Goal: Task Accomplishment & Management: Complete application form

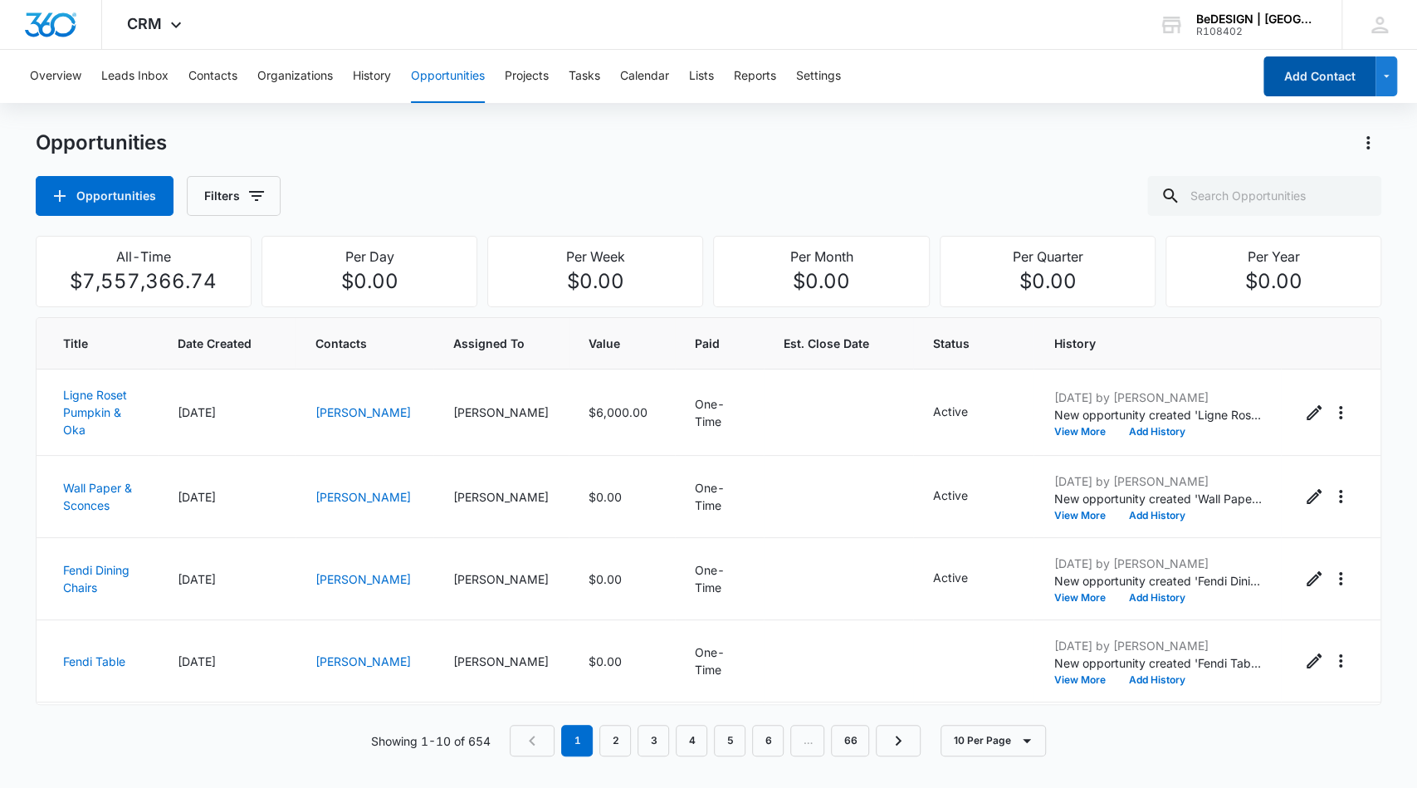
click at [1310, 86] on button "Add Contact" at bounding box center [1320, 76] width 112 height 40
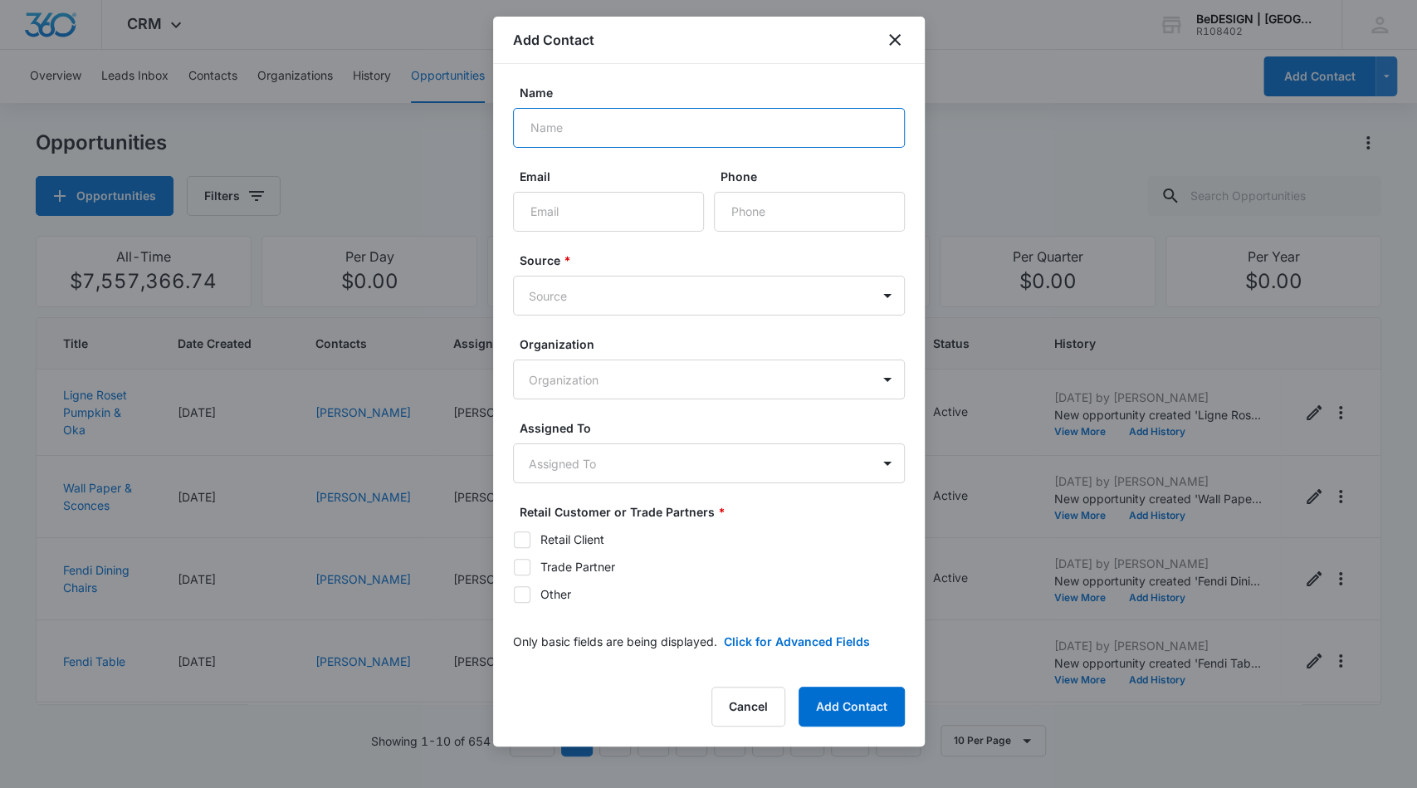
click at [743, 129] on input "Name" at bounding box center [709, 128] width 392 height 40
type input "[PERSON_NAME]"
click at [825, 196] on input "Phone" at bounding box center [809, 212] width 191 height 40
type input "[PHONE_NUMBER]"
click at [740, 287] on body "CRM Apps Reputation Websites Forms CRM Email Social Content Ads Intelligence Fi…" at bounding box center [708, 394] width 1417 height 788
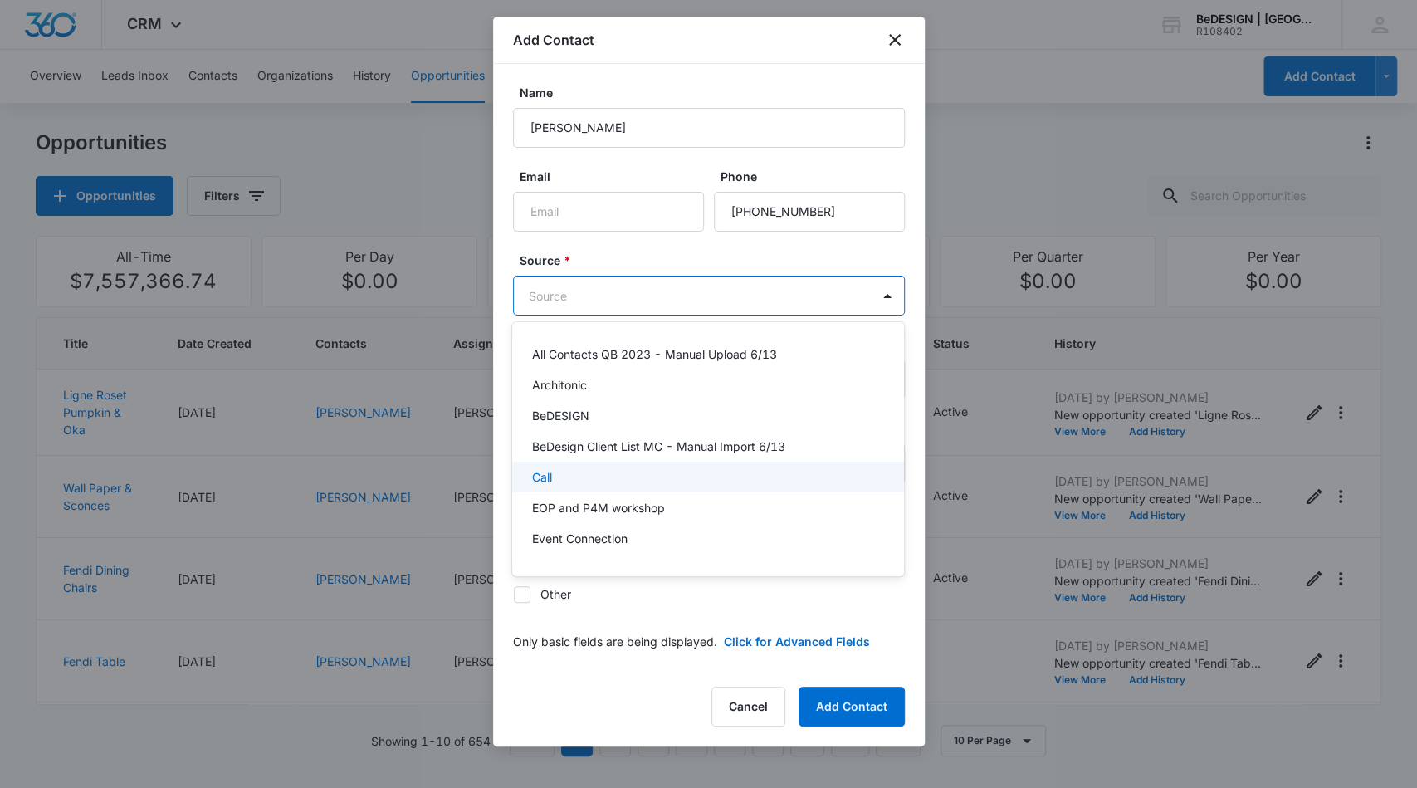
click at [683, 482] on div "Call" at bounding box center [706, 476] width 349 height 17
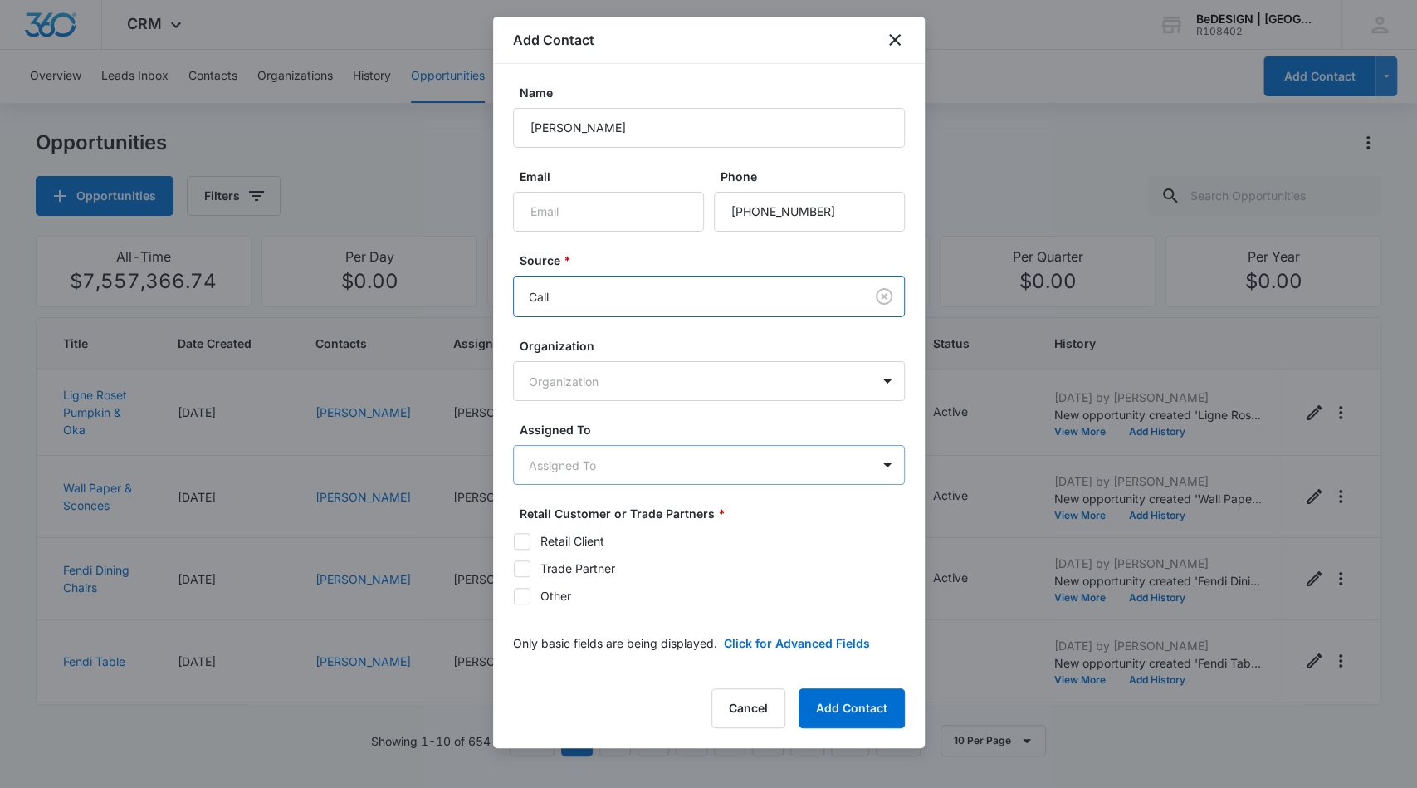
click at [703, 472] on body "CRM Apps Reputation Websites Forms CRM Email Social Content Ads Intelligence Fi…" at bounding box center [708, 394] width 1417 height 788
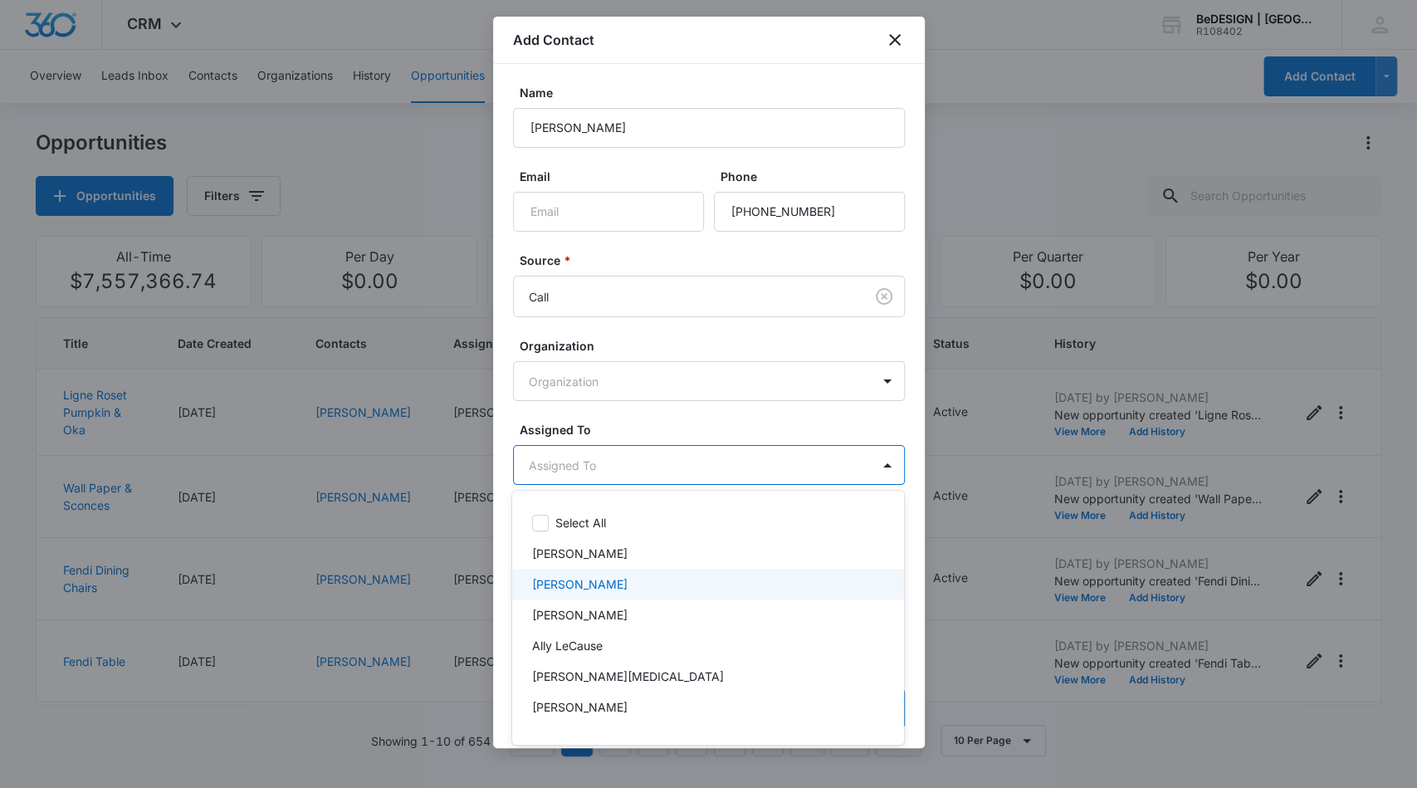
click at [697, 579] on div "[PERSON_NAME]" at bounding box center [706, 583] width 349 height 17
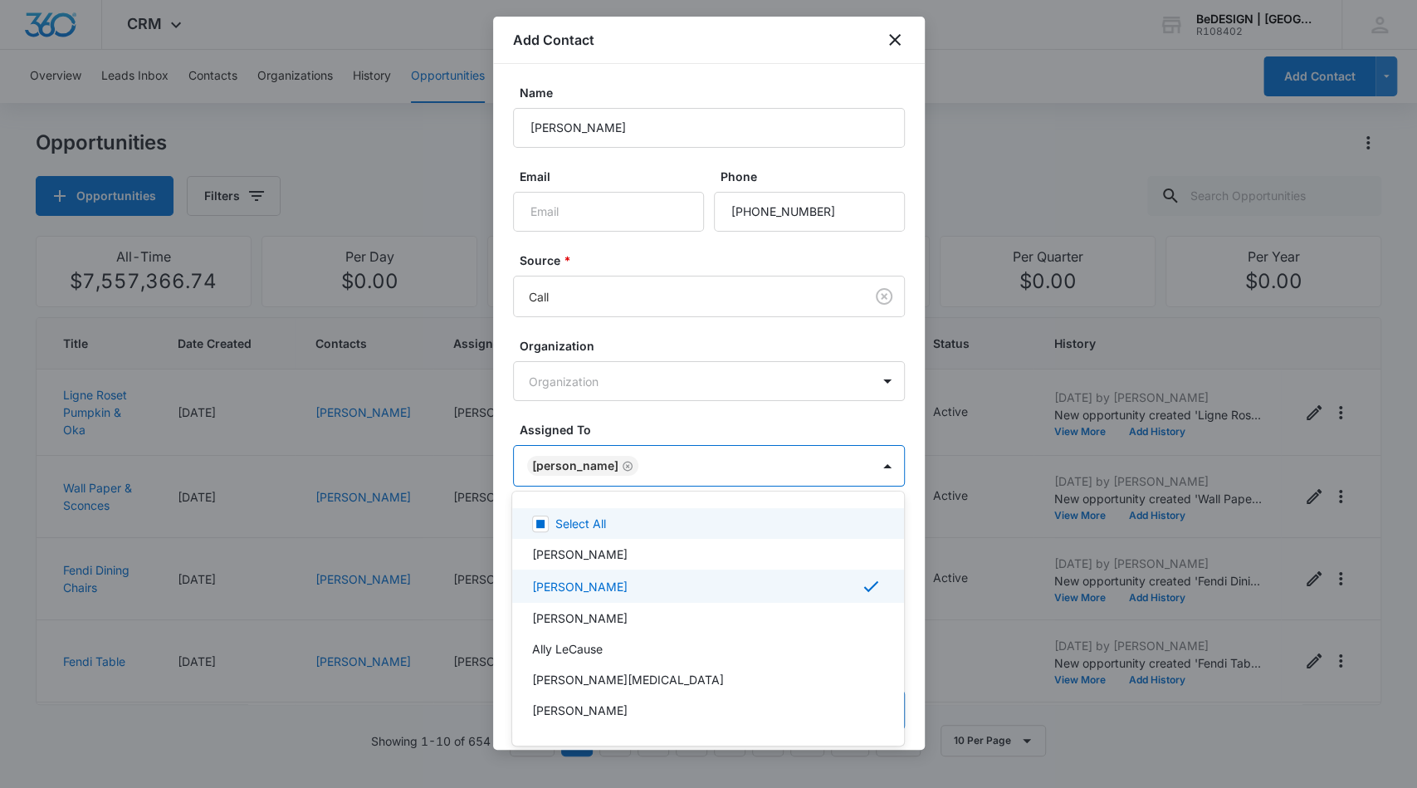
click at [720, 403] on div at bounding box center [708, 394] width 1417 height 788
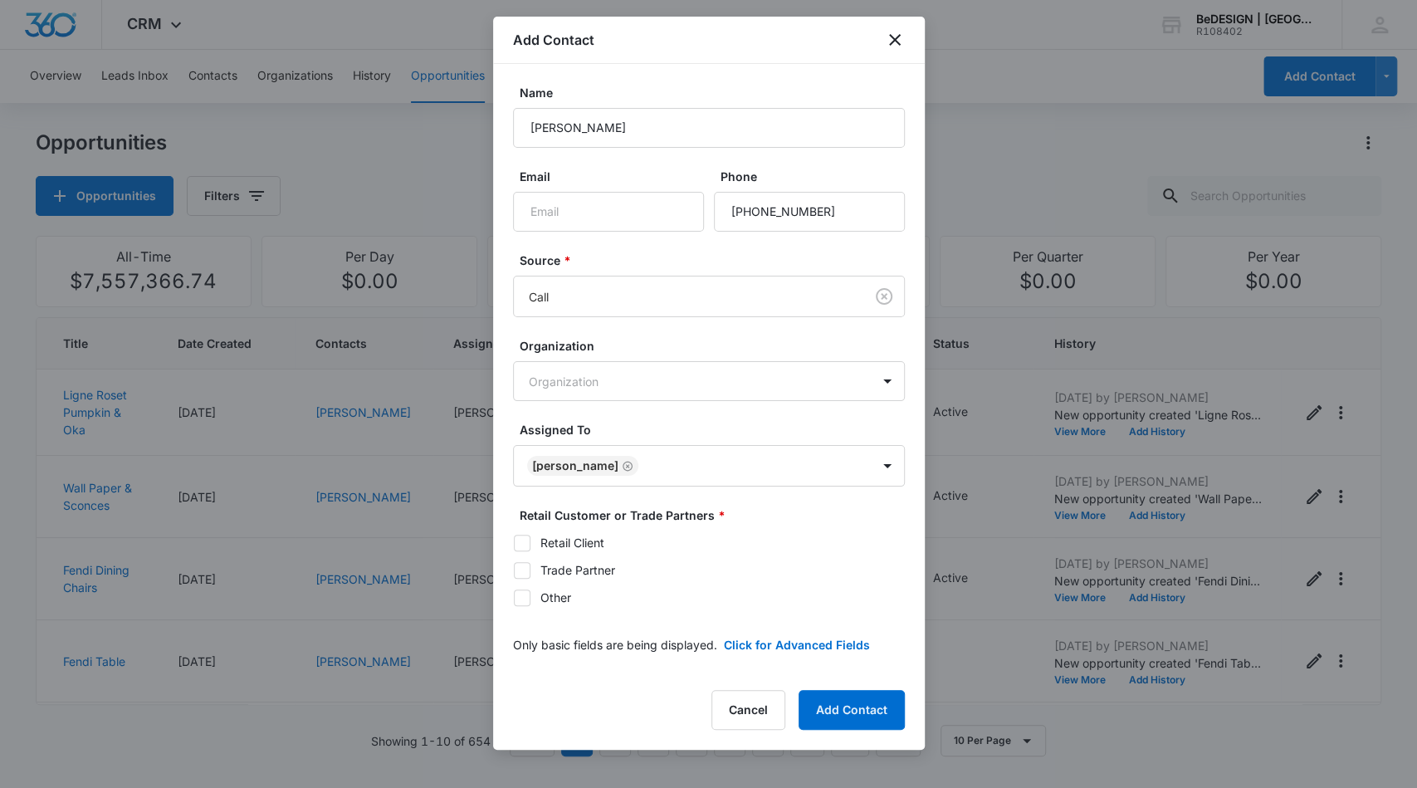
click at [525, 544] on icon at bounding box center [522, 542] width 15 height 15
click at [514, 543] on input "Retail Client" at bounding box center [513, 542] width 1 height 1
checkbox input "true"
click at [858, 702] on button "Add Contact" at bounding box center [852, 710] width 106 height 40
